Goal: Complete application form: Complete application form

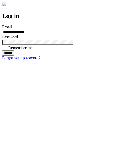
type input "**********"
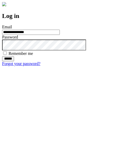
click at [14, 61] on input "******" at bounding box center [8, 58] width 12 height 5
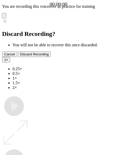
type input "**********"
